Goal: Entertainment & Leisure: Consume media (video, audio)

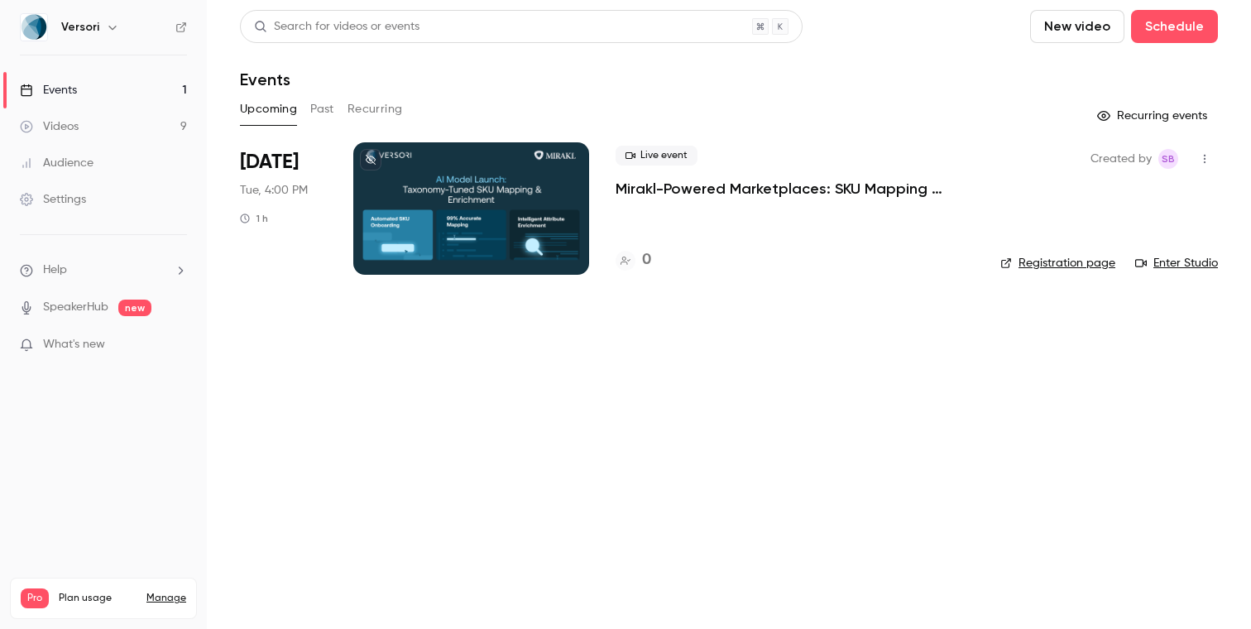
click at [133, 121] on link "Videos 9" at bounding box center [103, 126] width 207 height 36
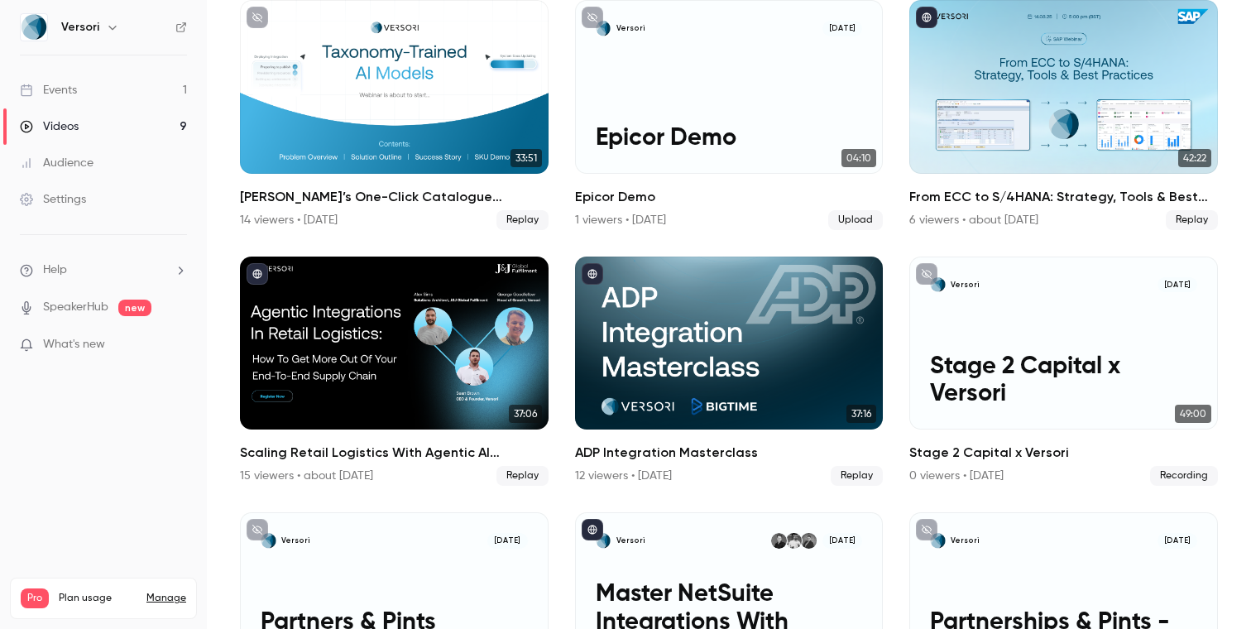
scroll to position [178, 0]
